Goal: Transaction & Acquisition: Purchase product/service

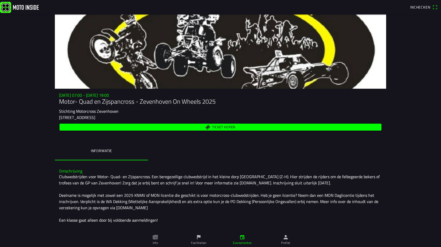
click at [218, 126] on span "Ticket kopen" at bounding box center [223, 127] width 23 height 3
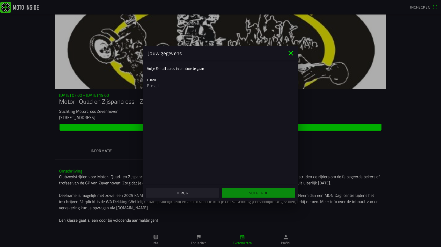
click at [162, 86] on input "email" at bounding box center [220, 85] width 147 height 10
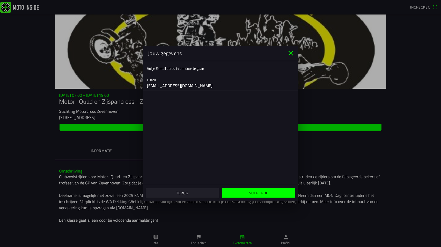
type input "w.deruiter@w-deruiter.nl"
click at [0, 0] on slot "Volgende" at bounding box center [0, 0] width 0 height 0
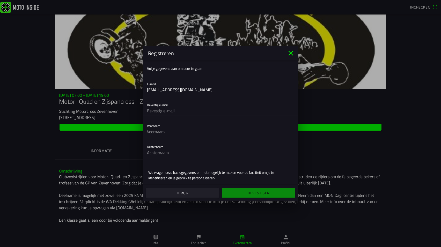
click at [174, 111] on input "text" at bounding box center [220, 111] width 147 height 10
type input "W"
type input "w.deruiter@w-deruiter.nl"
type input "Berend"
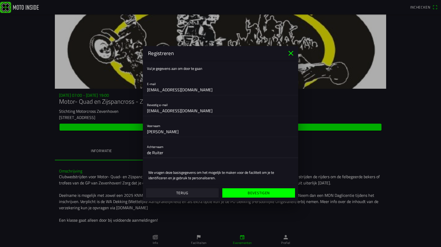
type input "de Ruiter"
click at [0, 0] on slot "Bevestigen" at bounding box center [0, 0] width 0 height 0
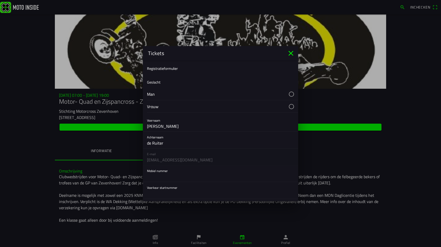
click at [286, 93] on button "button" at bounding box center [222, 94] width 151 height 12
click at [159, 178] on input "text" at bounding box center [220, 176] width 147 height 10
type input "0611277057"
click at [162, 193] on input "text" at bounding box center [220, 193] width 147 height 10
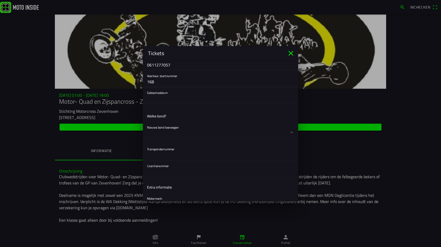
scroll to position [74, 0]
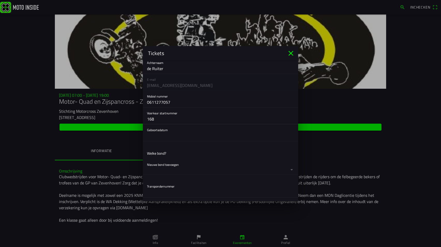
type input "168"
click at [166, 135] on button "button" at bounding box center [222, 132] width 151 height 17
click at [157, 137] on ion-backdrop at bounding box center [220, 123] width 441 height 247
click at [159, 136] on button "button" at bounding box center [222, 132] width 151 height 17
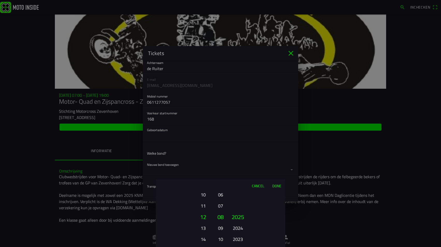
click at [203, 206] on button "11" at bounding box center [203, 205] width 14 height 9
click at [204, 238] on button "13" at bounding box center [203, 239] width 14 height 9
click at [204, 240] on button "15" at bounding box center [203, 239] width 14 height 9
click at [203, 240] on button "17" at bounding box center [203, 239] width 14 height 9
click at [203, 240] on button "19" at bounding box center [203, 239] width 14 height 9
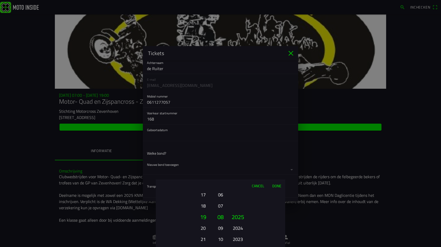
click at [203, 240] on button "21" at bounding box center [203, 239] width 14 height 9
click at [203, 239] on button "23" at bounding box center [203, 239] width 14 height 9
click at [203, 239] on button "25" at bounding box center [203, 239] width 14 height 9
click at [203, 239] on button "27" at bounding box center [203, 239] width 14 height 9
click at [203, 239] on button "29" at bounding box center [203, 239] width 14 height 9
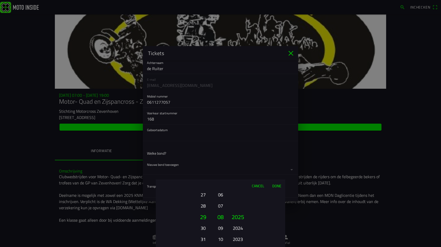
click at [204, 228] on button "30" at bounding box center [203, 227] width 14 height 9
click at [220, 196] on button "06" at bounding box center [220, 194] width 7 height 9
click at [241, 239] on button "2023" at bounding box center [237, 239] width 14 height 9
click at [239, 241] on button "2021" at bounding box center [237, 239] width 14 height 9
click at [240, 241] on button "2019" at bounding box center [237, 239] width 14 height 9
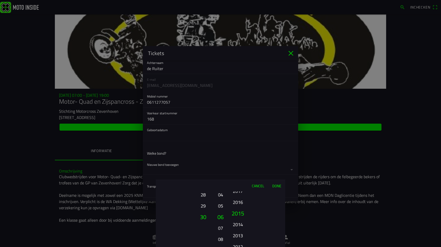
drag, startPoint x: 240, startPoint y: 240, endPoint x: 238, endPoint y: 192, distance: 48.7
click at [238, 192] on button "2017" at bounding box center [237, 190] width 14 height 9
drag, startPoint x: 239, startPoint y: 241, endPoint x: 241, endPoint y: 190, distance: 51.3
click at [241, 191] on div "Cancel Done 01 02 03 04 05 06 07 08 09 10 11 12 13 14 15 16 17 18 19 20 21 22 2…" at bounding box center [220, 213] width 129 height 67
click at [239, 238] on button "2000" at bounding box center [237, 239] width 14 height 9
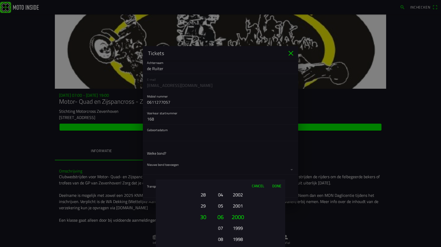
click at [276, 186] on button "Done" at bounding box center [276, 185] width 17 height 11
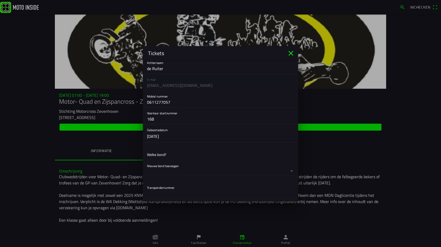
click at [164, 167] on button "button" at bounding box center [222, 167] width 151 height 15
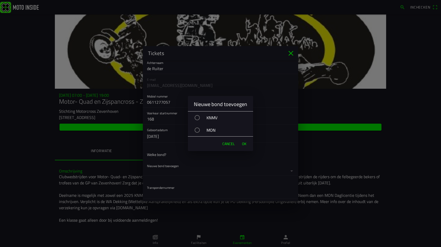
click at [198, 117] on div "button" at bounding box center [196, 117] width 5 height 5
click at [244, 143] on span "OK" at bounding box center [244, 143] width 4 height 5
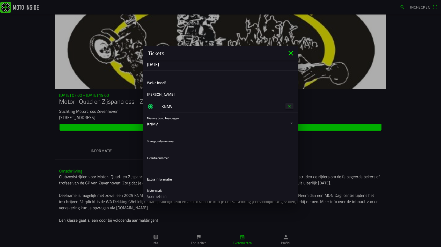
scroll to position [149, 0]
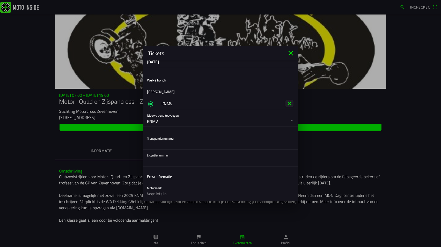
click at [156, 145] on input "text" at bounding box center [220, 144] width 147 height 10
type input "6530939"
click at [163, 162] on input "text" at bounding box center [220, 161] width 147 height 10
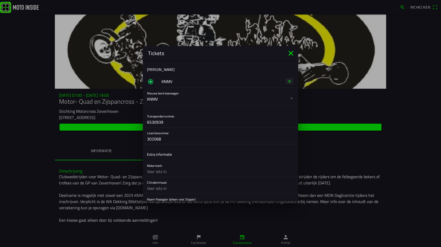
scroll to position [186, 0]
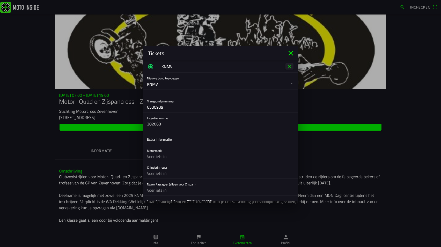
type input "302068"
click at [162, 155] on input "text" at bounding box center [220, 156] width 147 height 10
type input "Yamaha"
type input "450"
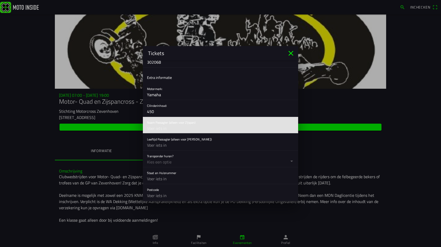
scroll to position [261, 0]
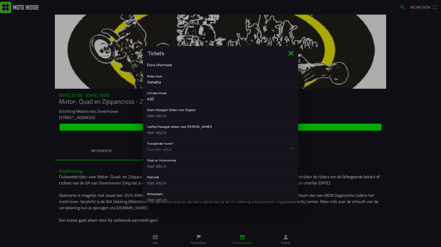
click at [160, 131] on input "text" at bounding box center [220, 132] width 147 height 10
click at [178, 147] on button "button" at bounding box center [222, 146] width 151 height 17
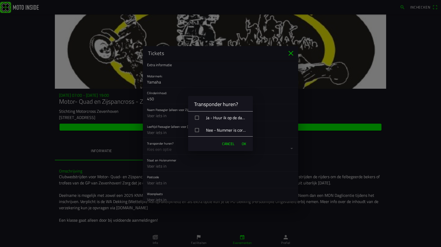
click at [198, 131] on div "button" at bounding box center [197, 130] width 4 height 4
click at [242, 130] on div "Nee - Nummer is correct ingevuld of stuur ik naar motorcross@zevenhovenonwheels…" at bounding box center [222, 130] width 61 height 13
click at [245, 143] on span "OK" at bounding box center [244, 143] width 4 height 5
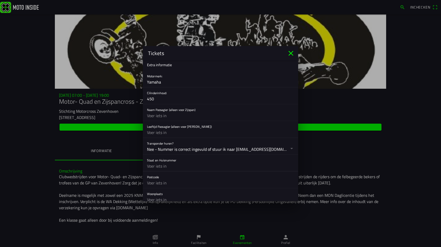
click at [165, 166] on input "text" at bounding box center [220, 166] width 147 height 10
type input "1e Tochtweg 72"
type input "2913LP"
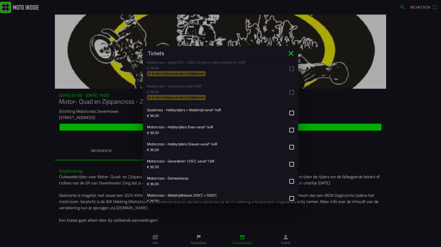
scroll to position [486, 0]
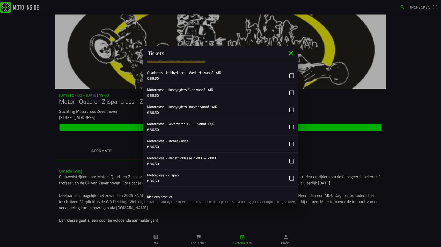
type input "Nieuwerkerk aan den IJssel"
click at [288, 160] on button "button" at bounding box center [222, 161] width 151 height 17
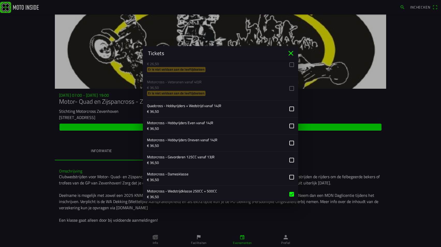
scroll to position [564, 0]
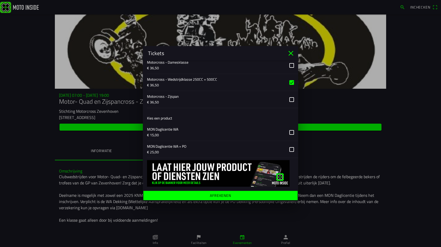
click at [219, 196] on ion-label "Afrekenen" at bounding box center [220, 196] width 21 height 4
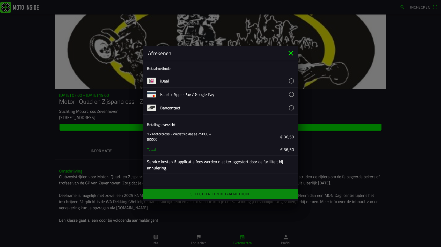
click at [292, 81] on button "button" at bounding box center [229, 80] width 138 height 13
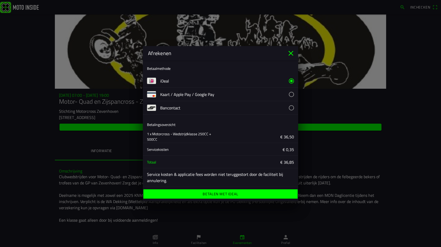
click at [218, 193] on ion-label "Betalen met iDeal" at bounding box center [219, 194] width 35 height 4
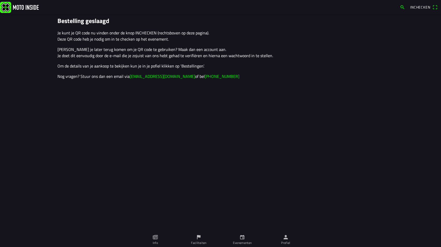
click at [425, 6] on span "Inchecken" at bounding box center [420, 6] width 20 height 5
